Goal: Task Accomplishment & Management: Manage account settings

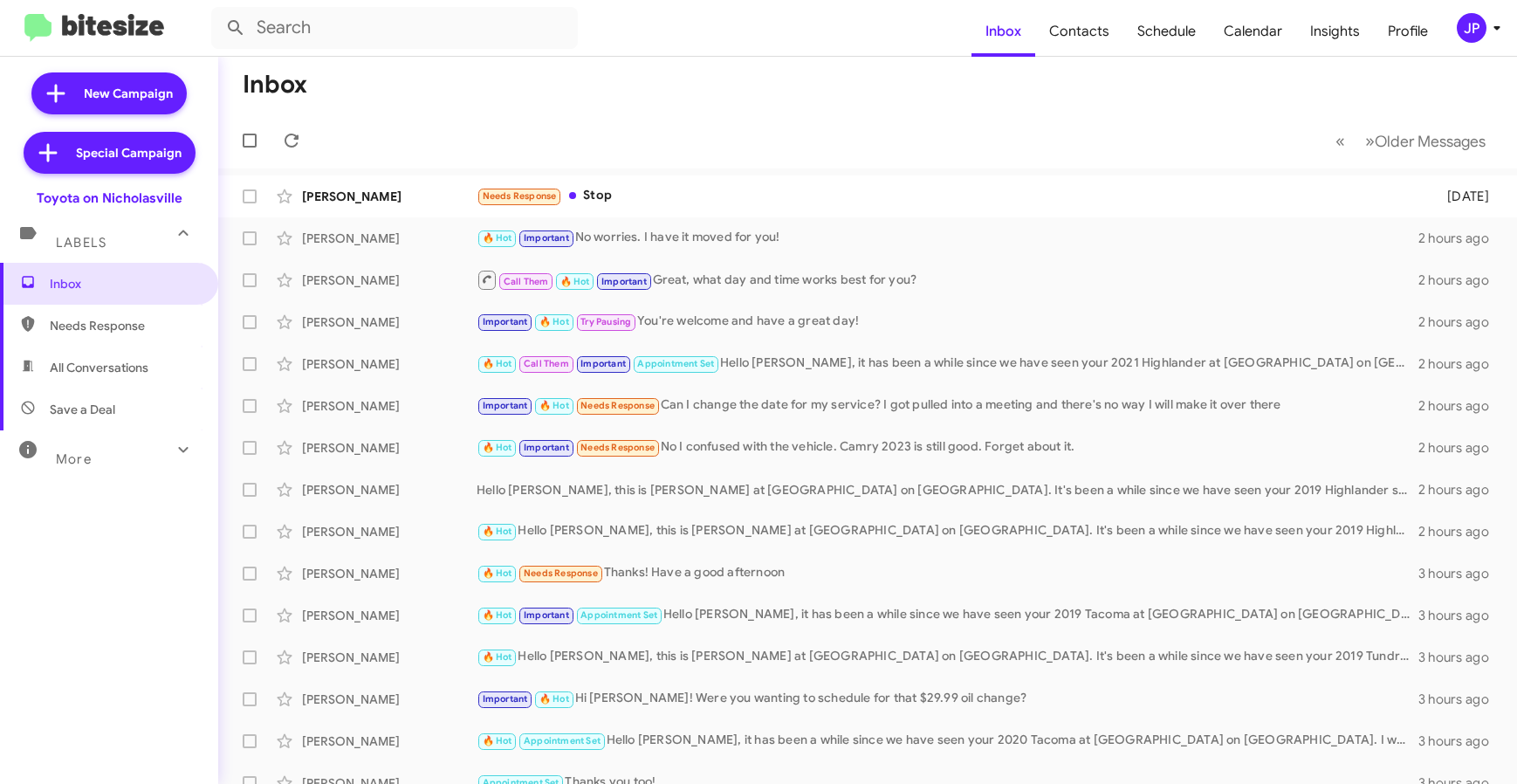
click at [1476, 26] on div "JP" at bounding box center [1472, 28] width 29 height 29
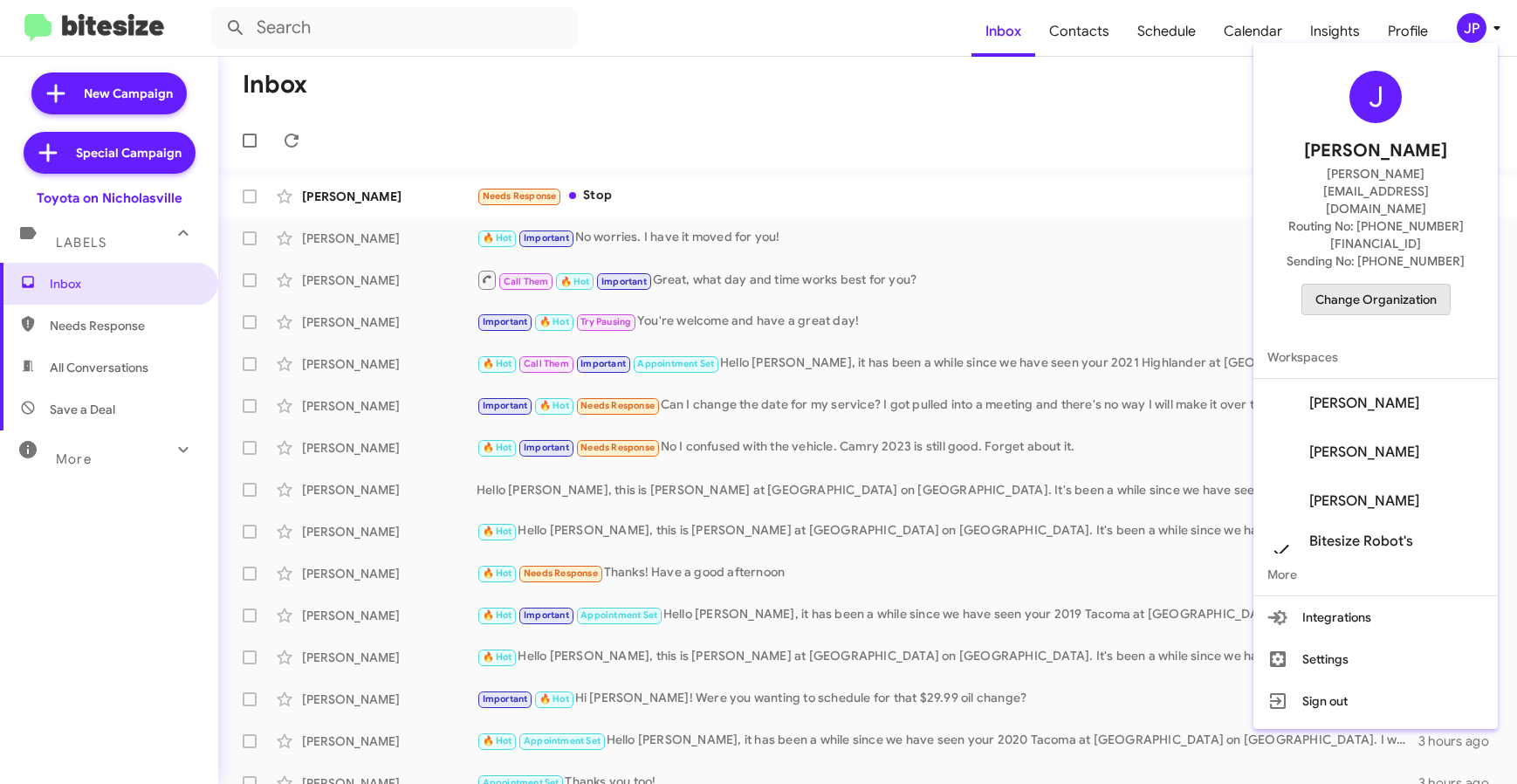
click at [1350, 284] on span "Change Organization" at bounding box center [1376, 299] width 122 height 29
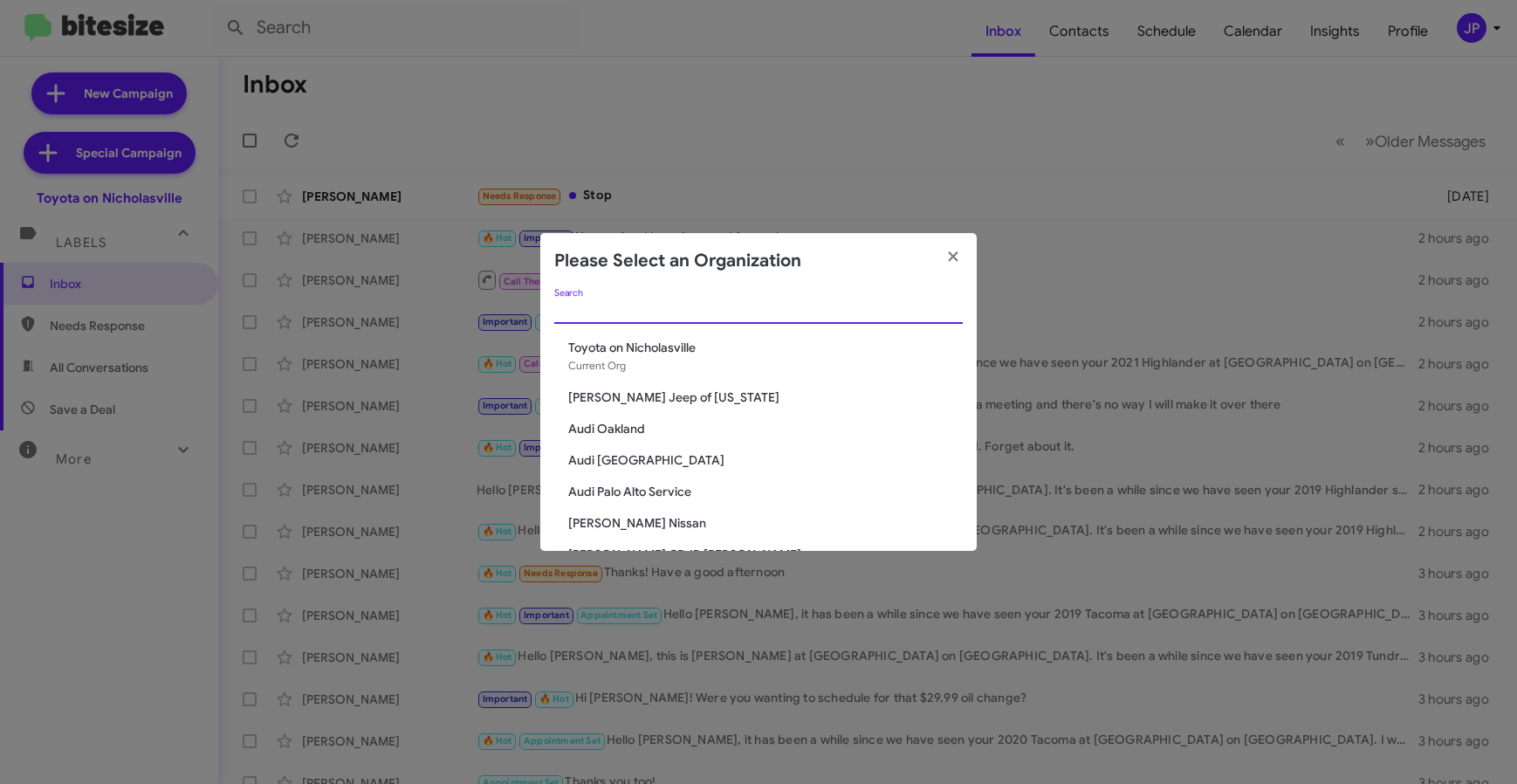
click at [818, 306] on input "Search" at bounding box center [758, 310] width 409 height 14
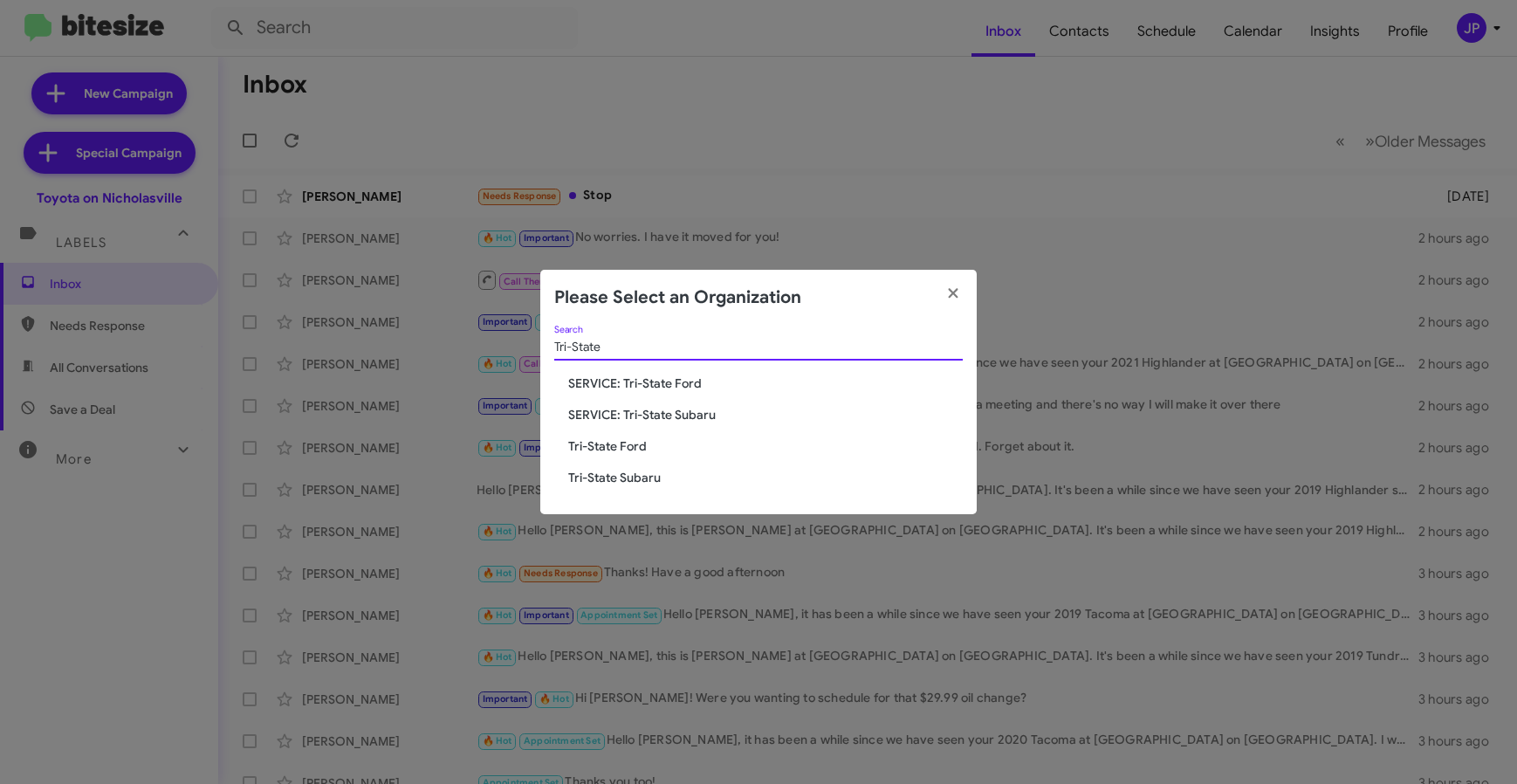
type input "Tri-State"
click at [682, 384] on span "SERVICE: Tri-State Ford" at bounding box center [765, 383] width 395 height 17
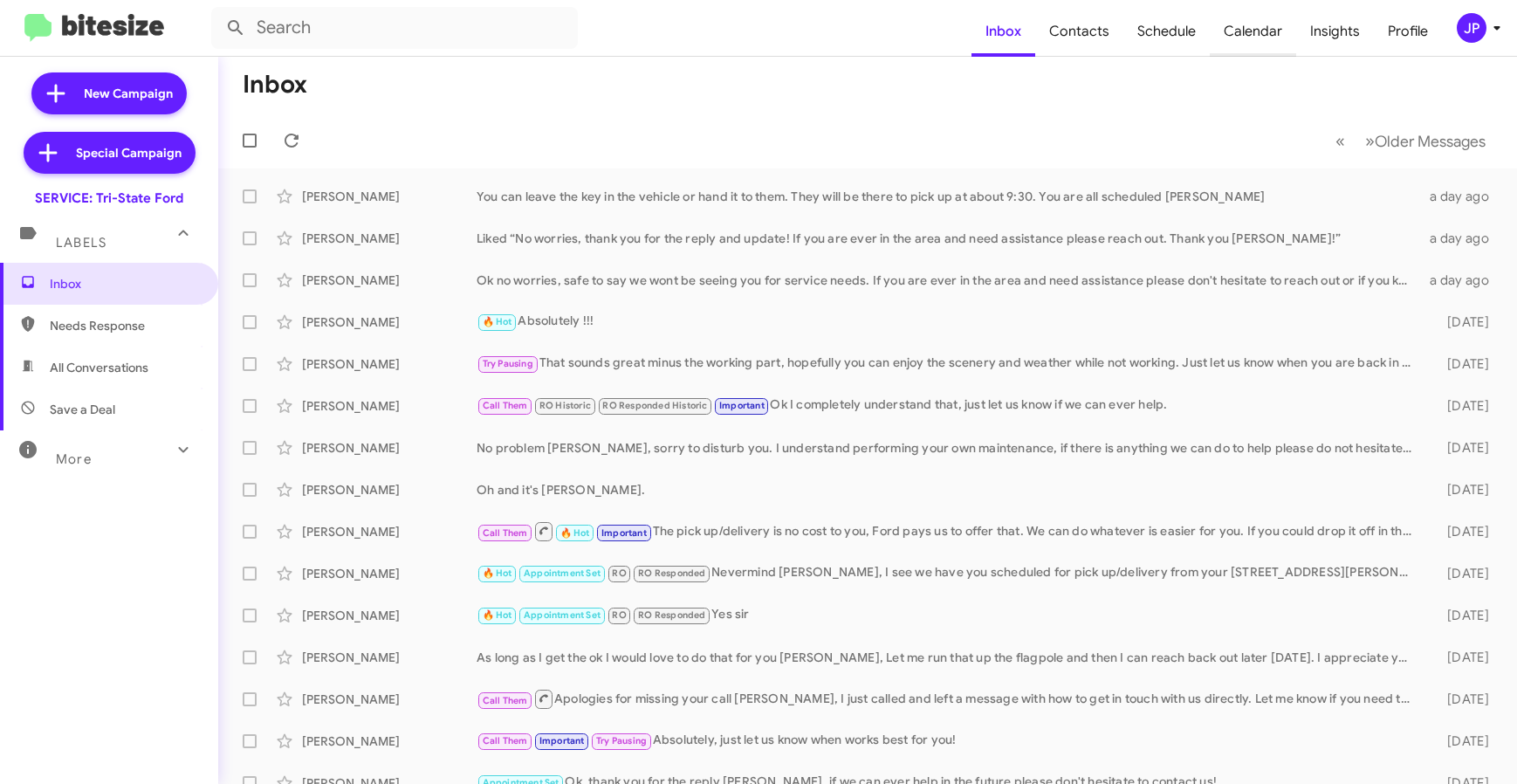
click at [1258, 32] on span "Calendar" at bounding box center [1254, 31] width 87 height 51
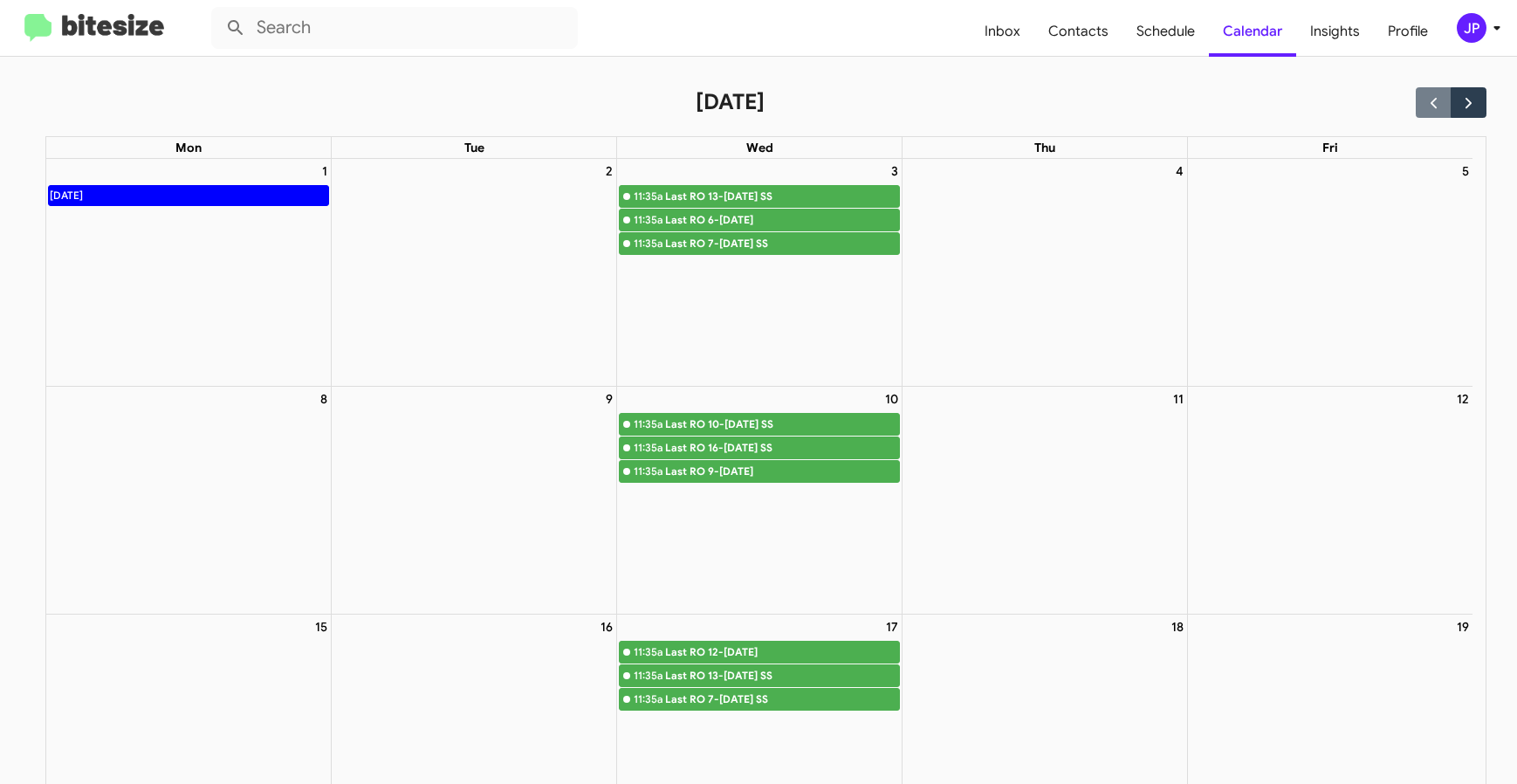
click at [127, 24] on img at bounding box center [95, 28] width 140 height 29
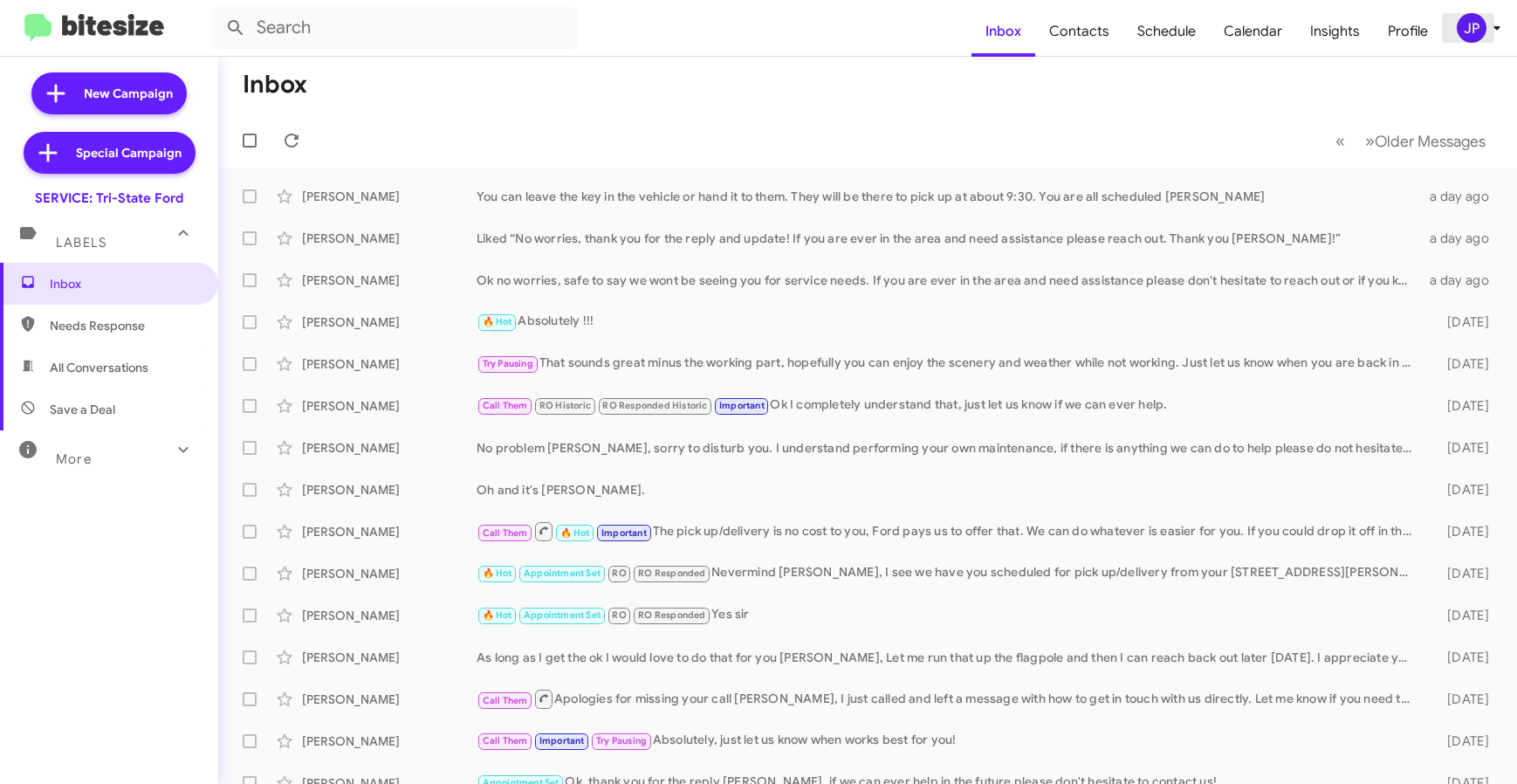
click at [1493, 37] on icon at bounding box center [1497, 28] width 21 height 21
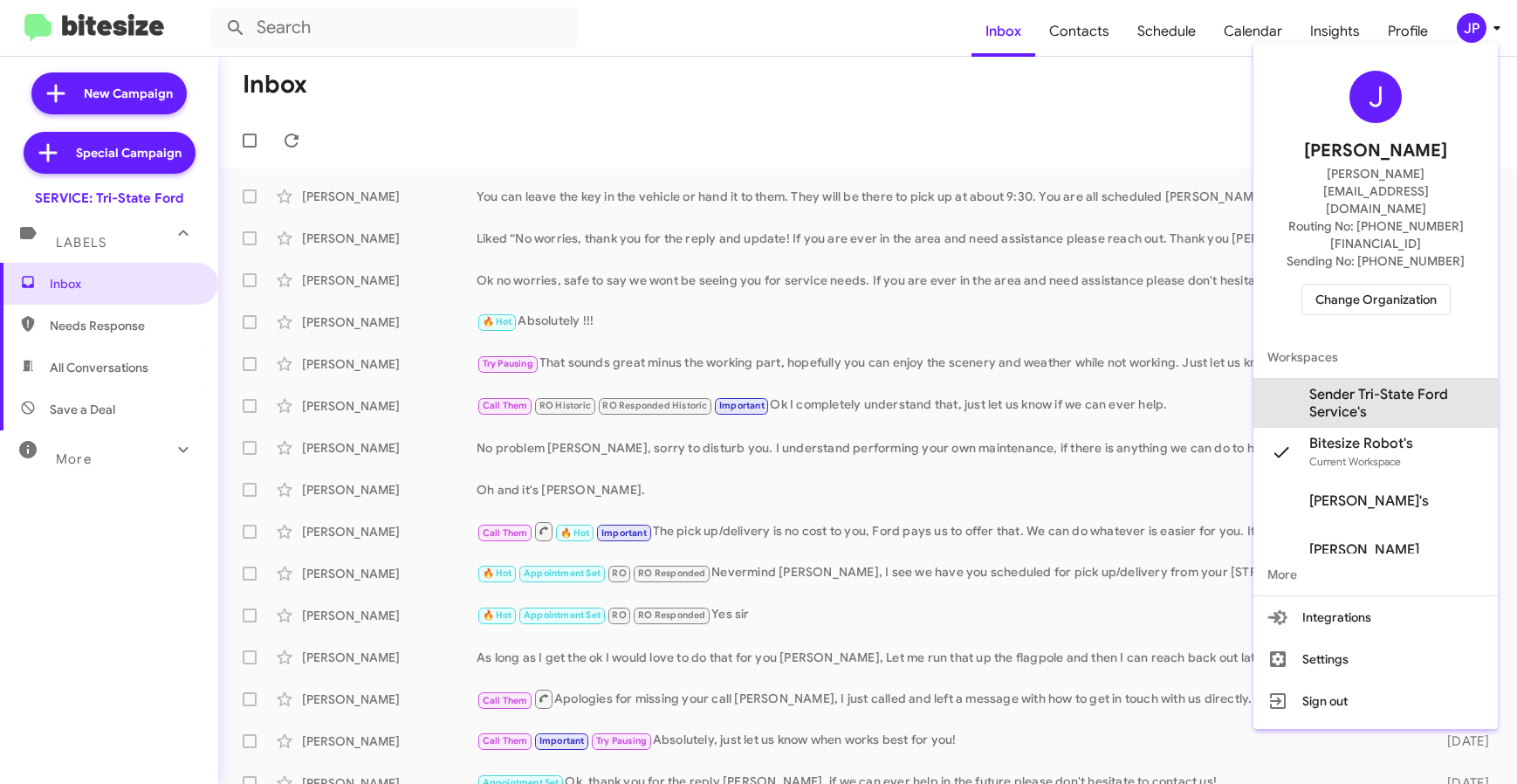
click at [1376, 386] on span "Sender Tri-State Ford Service's" at bounding box center [1397, 403] width 175 height 35
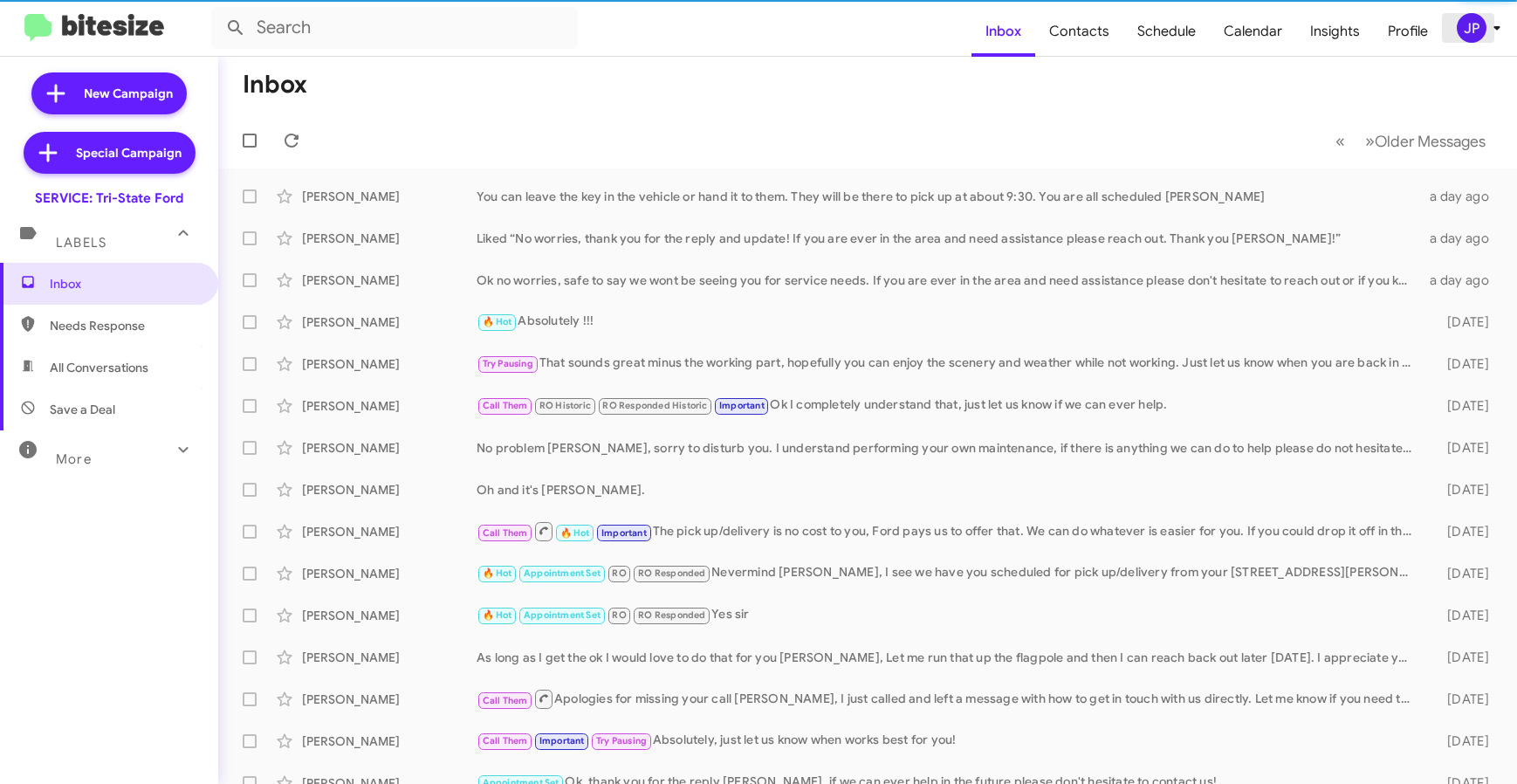
click at [1471, 26] on div "JP" at bounding box center [1472, 28] width 29 height 29
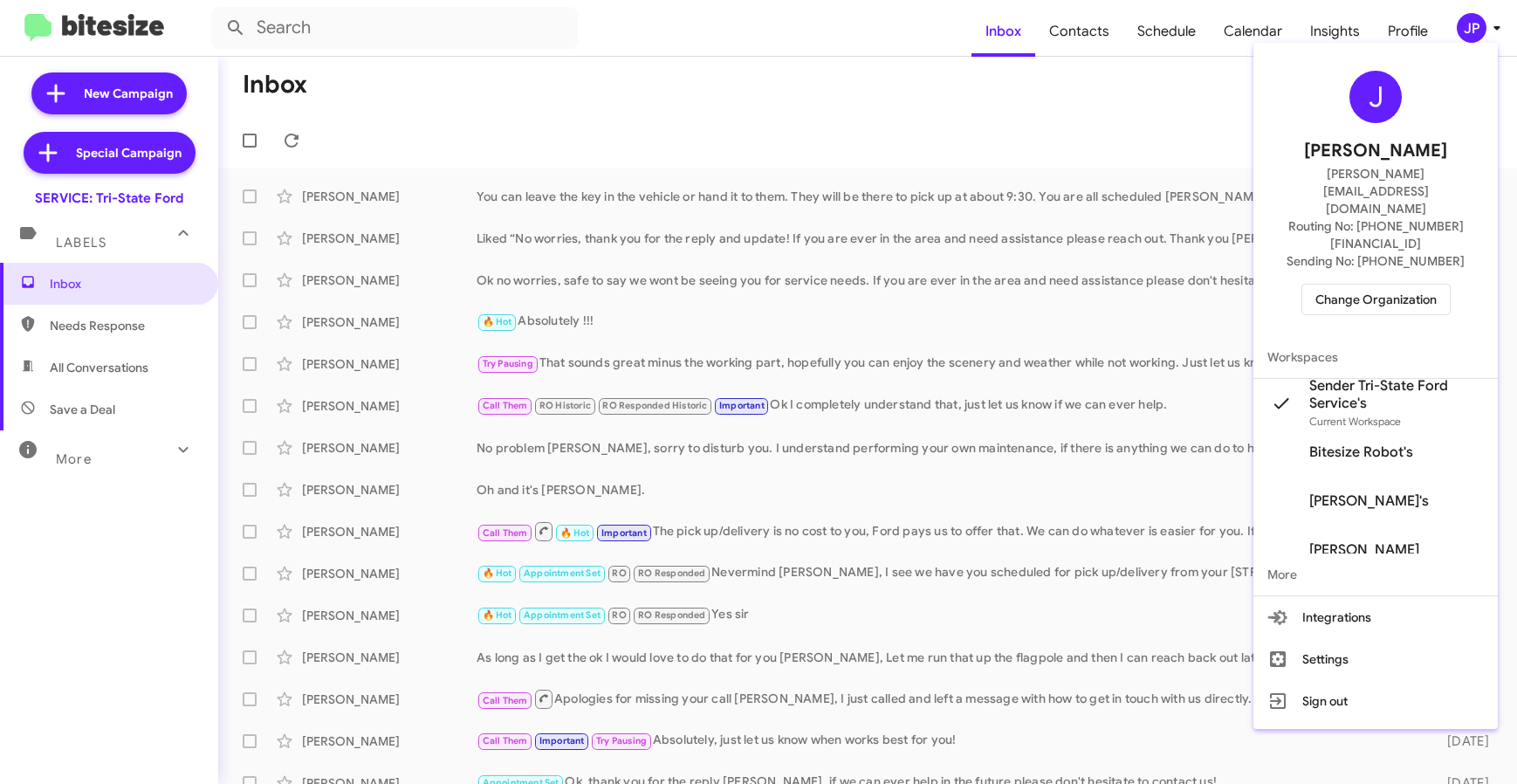
click at [1131, 43] on div at bounding box center [758, 392] width 1517 height 784
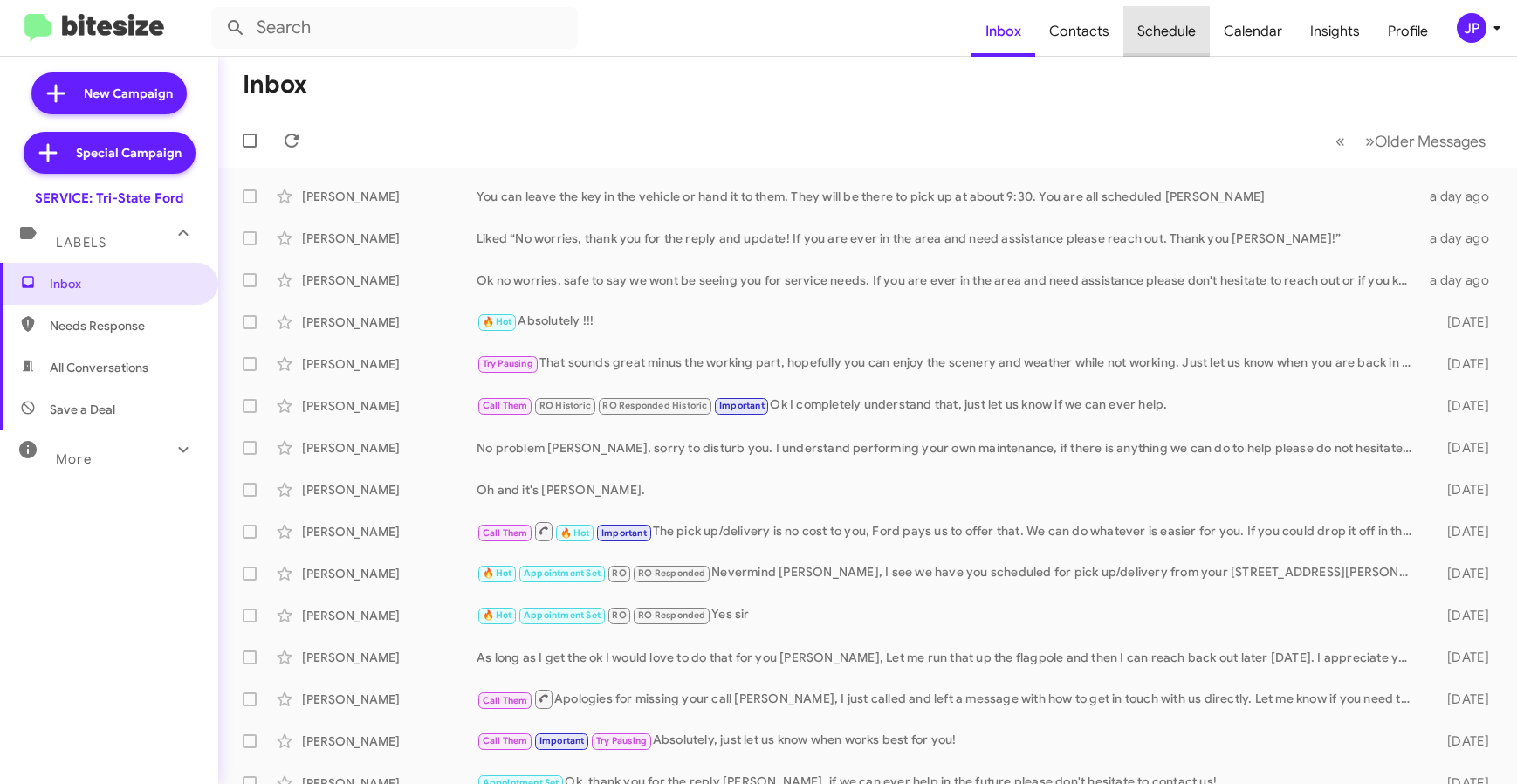
click at [1154, 30] on span "Schedule" at bounding box center [1167, 31] width 87 height 51
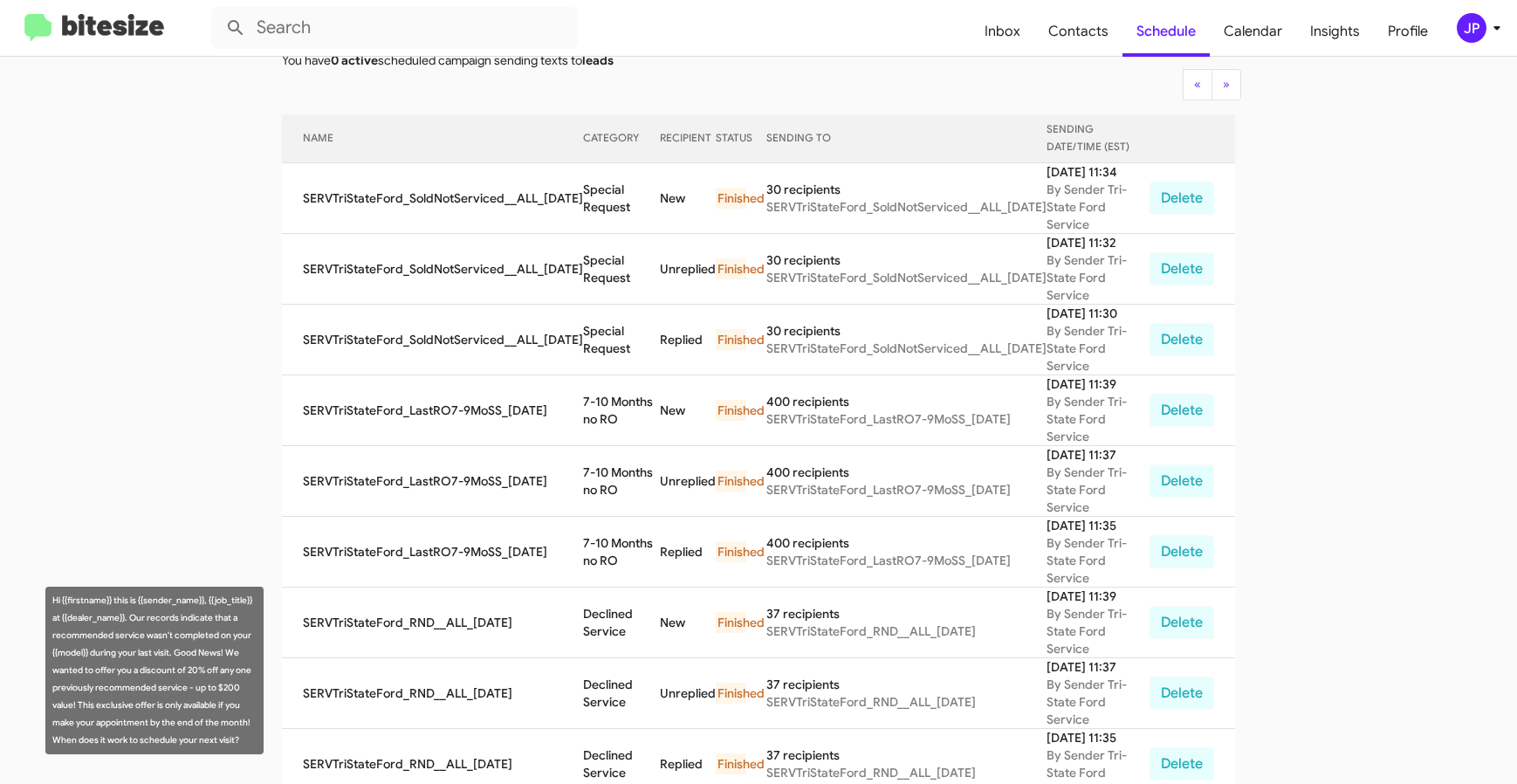
scroll to position [606, 0]
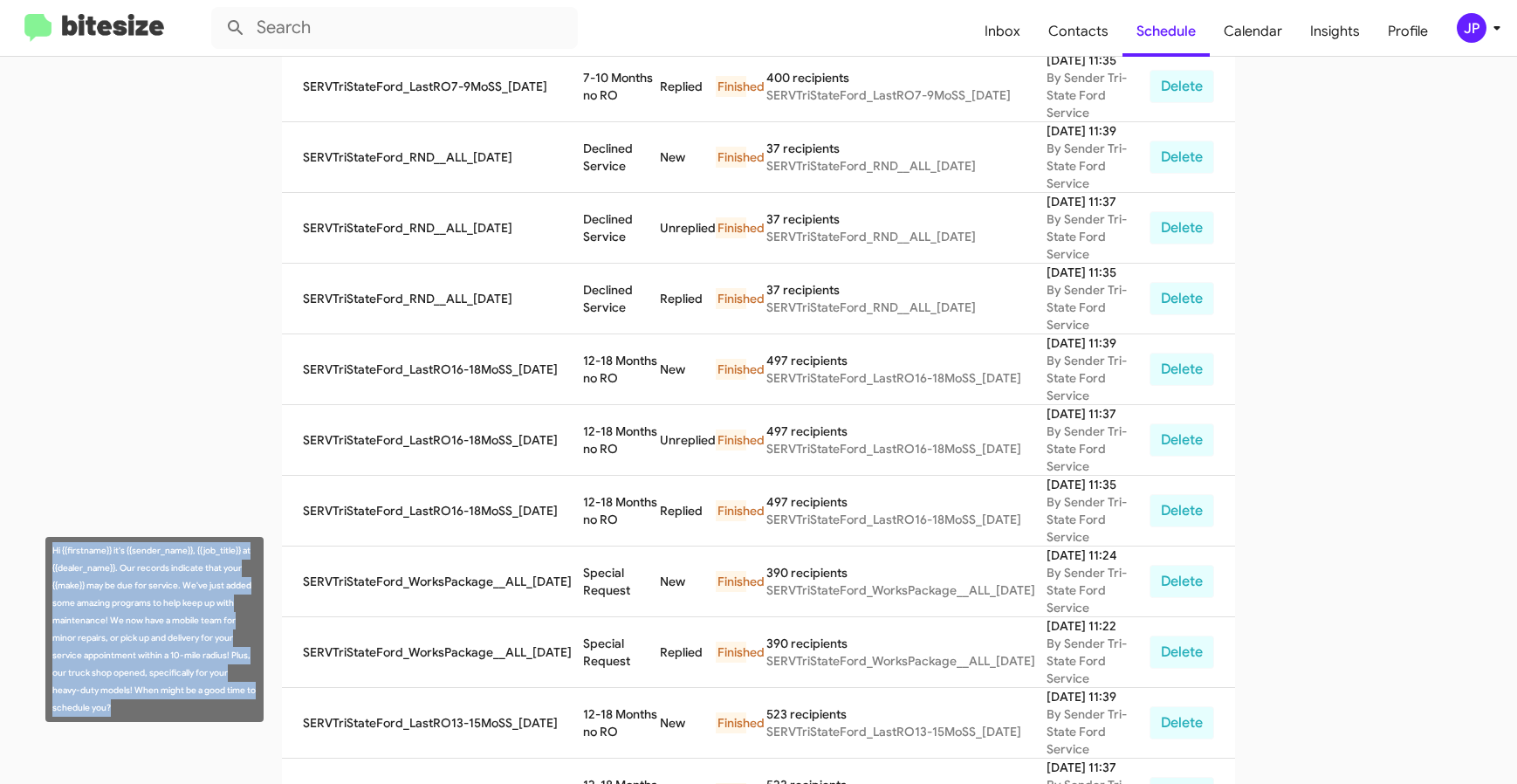
drag, startPoint x: 162, startPoint y: 712, endPoint x: 51, endPoint y: 539, distance: 205.5
click at [51, 539] on div "Hi {{firstname}} it's {{sender_name}}, {{job_title}} at {{dealer_name}}. Our re…" at bounding box center [154, 628] width 218 height 185
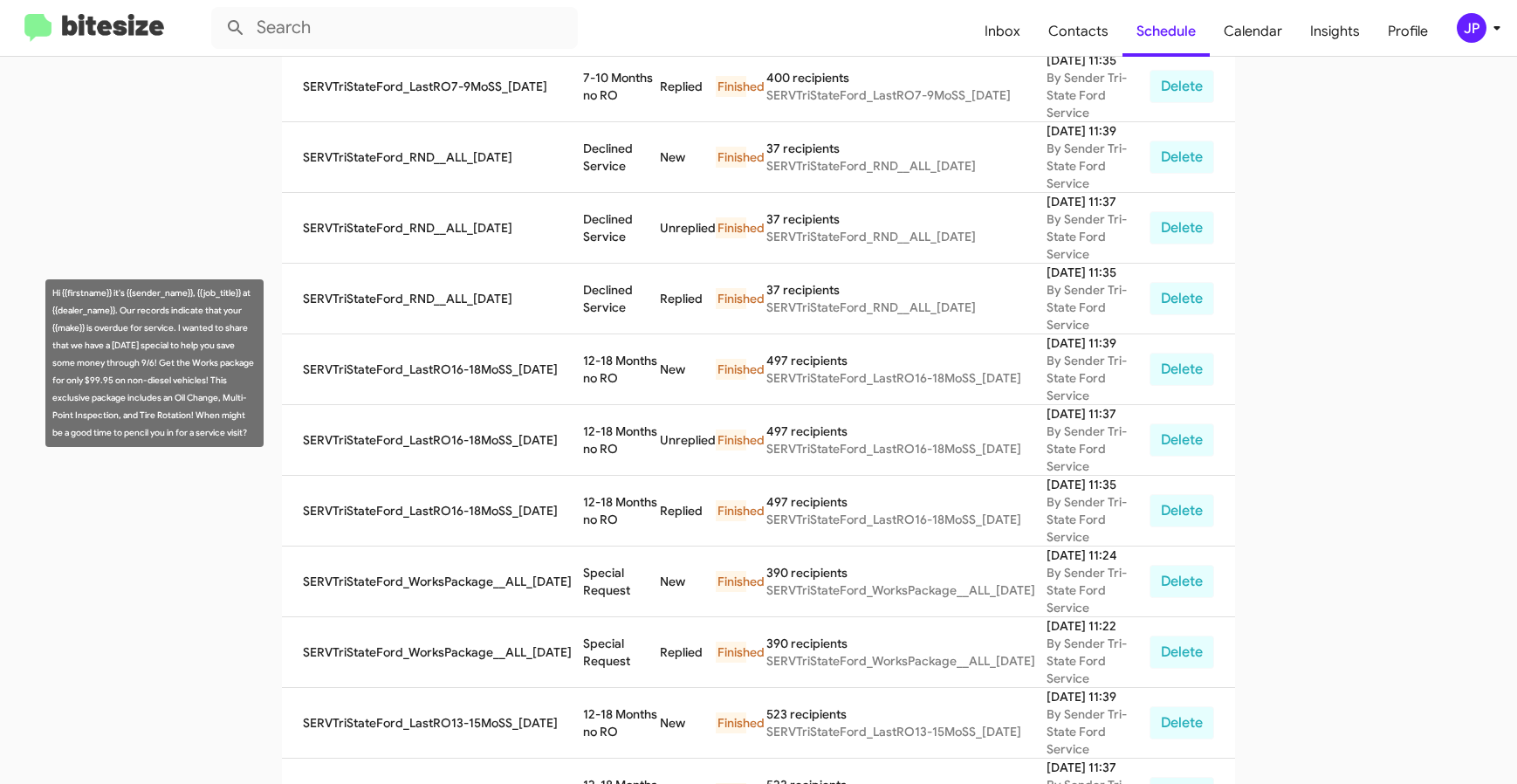
copy div "Hi {{firstname}} it's {{sender_name}}, {{job_title}} at {{dealer_name}}. Our re…"
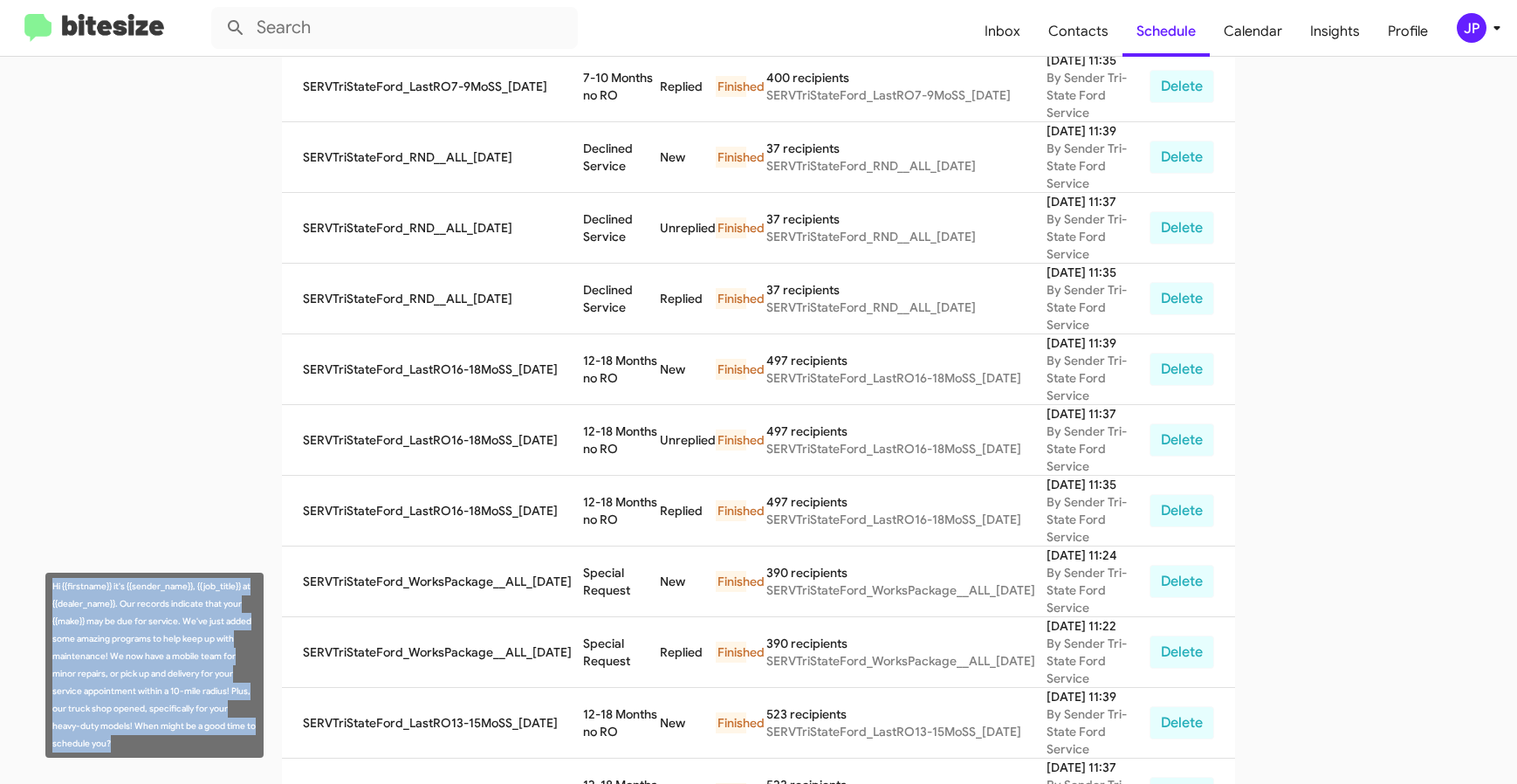
drag, startPoint x: 140, startPoint y: 736, endPoint x: 53, endPoint y: 591, distance: 169.1
click at [53, 591] on div "Hi {{firstname}} it's {{sender_name}}, {{job_title}} at {{dealer_name}}. Our re…" at bounding box center [154, 664] width 218 height 185
copy div "Hi {{firstname}} it's {{sender_name}}, {{job_title}} at {{dealer_name}}. Our re…"
